Goal: Entertainment & Leisure: Consume media (video, audio)

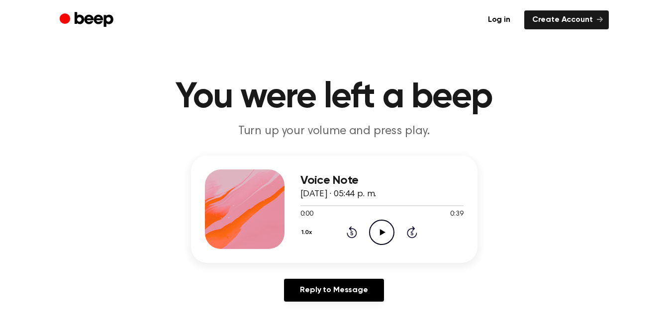
drag, startPoint x: 0, startPoint y: 0, endPoint x: 382, endPoint y: 228, distance: 444.3
click at [382, 228] on icon "Play Audio" at bounding box center [381, 232] width 25 height 25
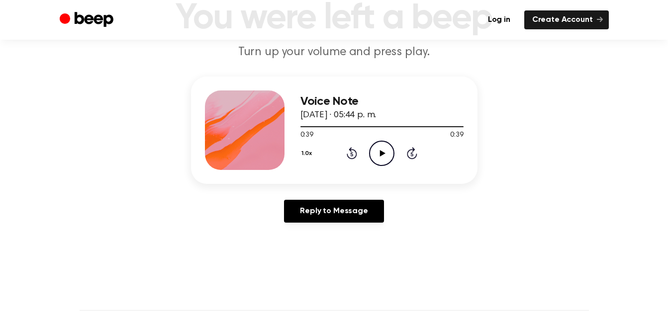
scroll to position [74, 0]
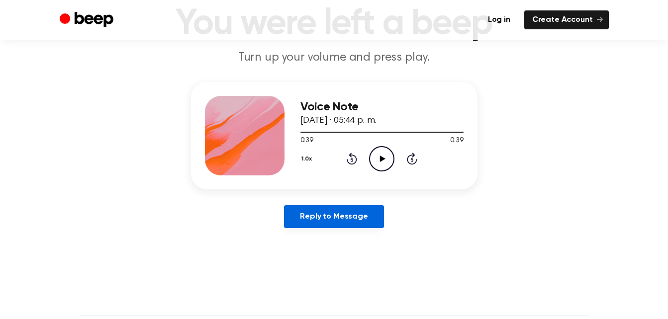
click at [363, 224] on link "Reply to Message" at bounding box center [333, 216] width 99 height 23
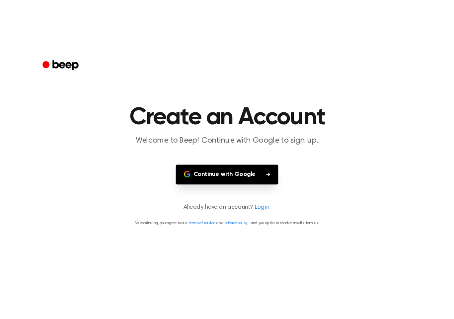
scroll to position [74, 0]
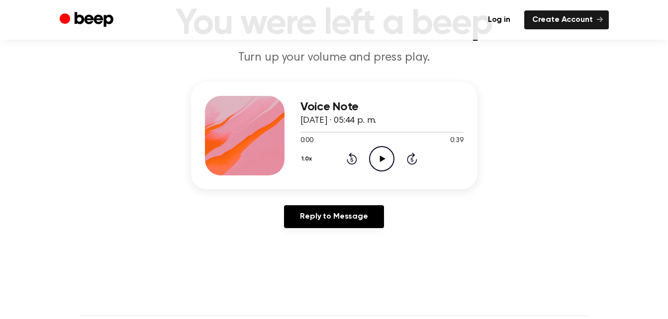
click at [271, 133] on div at bounding box center [245, 136] width 80 height 80
drag, startPoint x: 435, startPoint y: 7, endPoint x: 404, endPoint y: 110, distance: 107.3
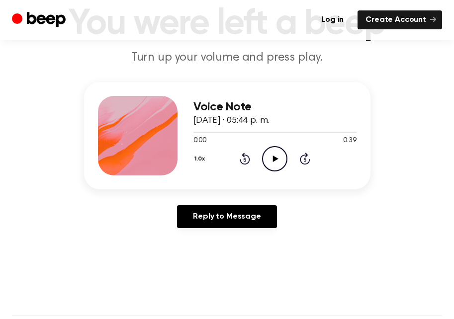
click at [285, 149] on icon "Play Audio" at bounding box center [274, 158] width 25 height 25
click at [265, 158] on icon "Pause Audio" at bounding box center [274, 158] width 25 height 25
click at [215, 132] on div at bounding box center [215, 132] width 45 height 1
click at [280, 158] on icon "Play Audio" at bounding box center [274, 158] width 25 height 25
click at [274, 161] on icon at bounding box center [275, 159] width 5 height 6
